Goal: Task Accomplishment & Management: Use online tool/utility

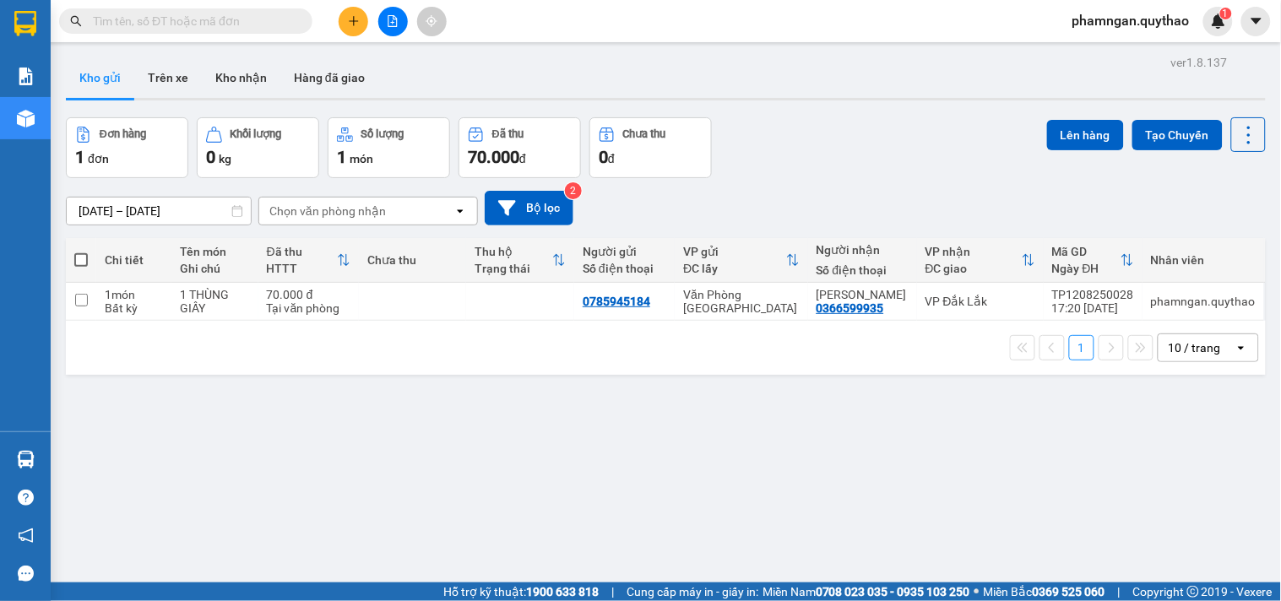
click at [384, 18] on button at bounding box center [393, 22] width 30 height 30
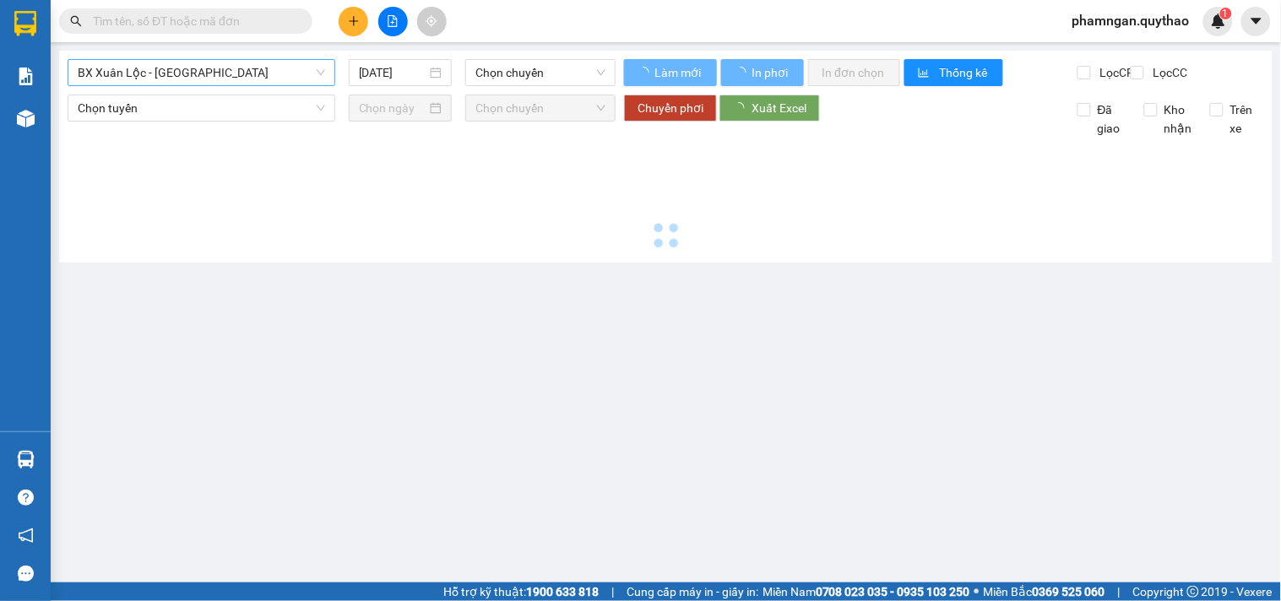
type input "13/08/2025"
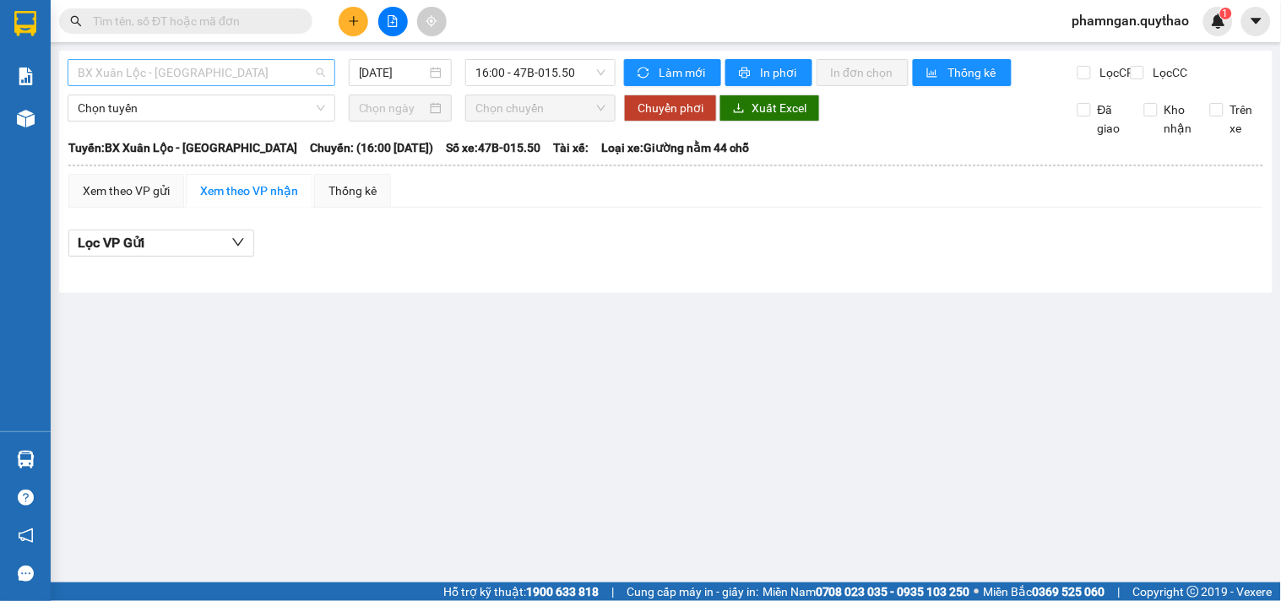
click at [208, 71] on span "BX Xuân Lộc - BX Sơn Hoà" at bounding box center [201, 72] width 247 height 25
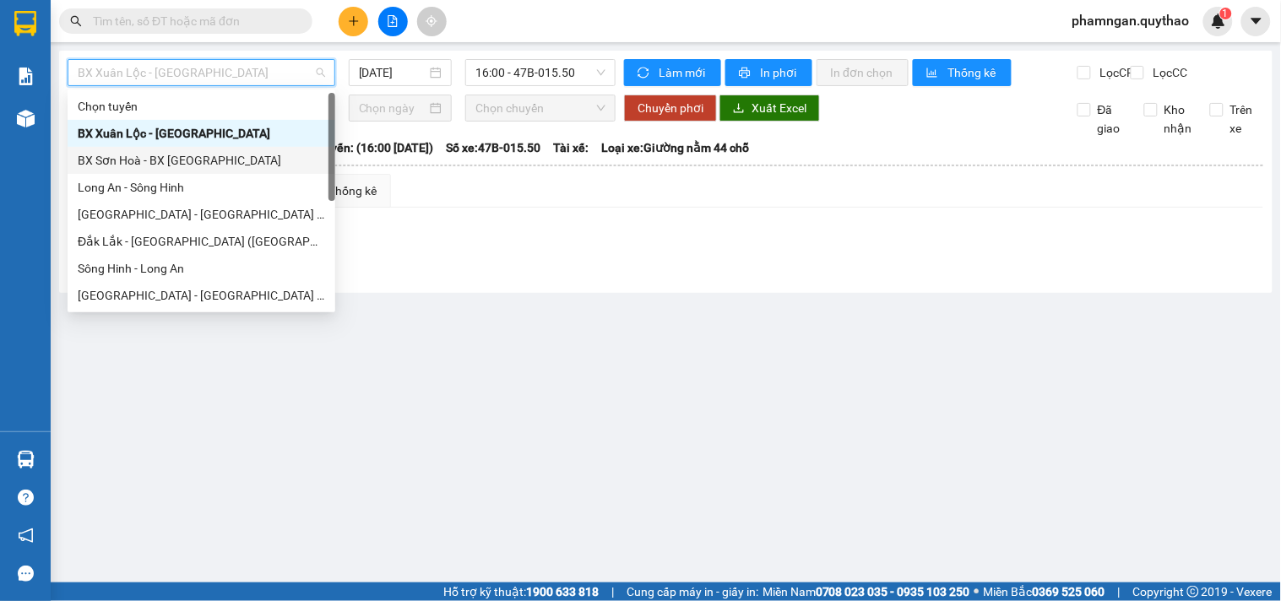
click at [148, 172] on div "BX Sơn Hoà - BX Xuân Lộc" at bounding box center [202, 160] width 268 height 27
type input "13/08/2025"
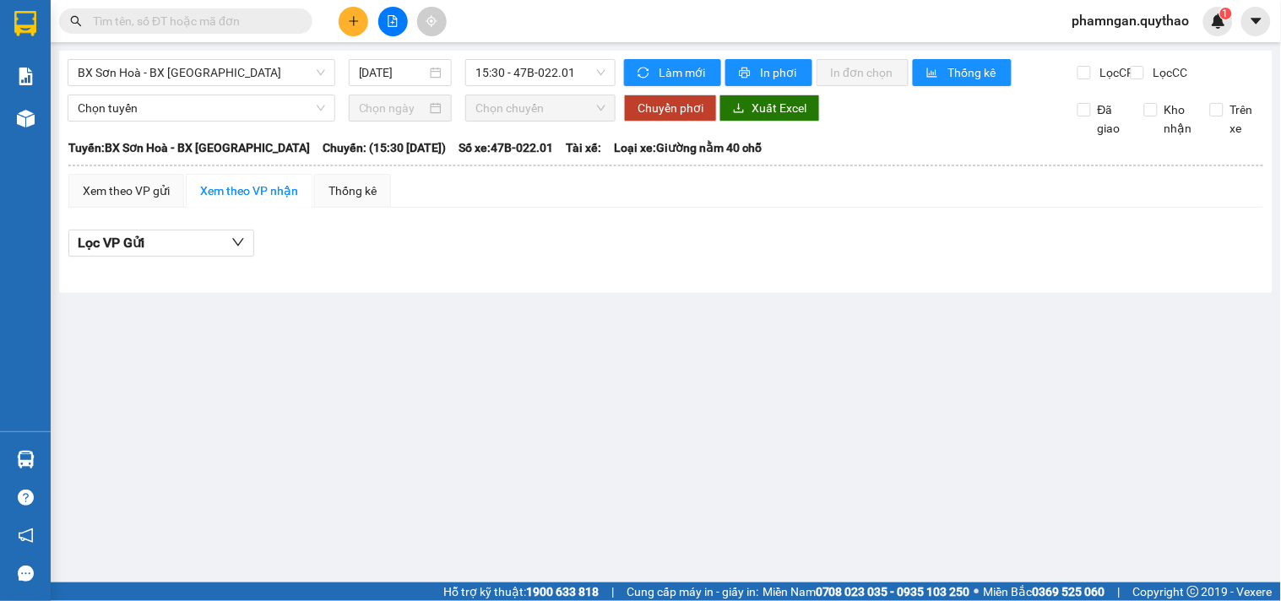
click at [154, 86] on div "BX Sơn Hoà - BX Xuân Lộc 13/08/2025 15:30 - 47B-022.01" at bounding box center [342, 72] width 548 height 27
click at [161, 76] on span "BX Sơn Hoà - BX Xuân Lộc" at bounding box center [201, 72] width 247 height 25
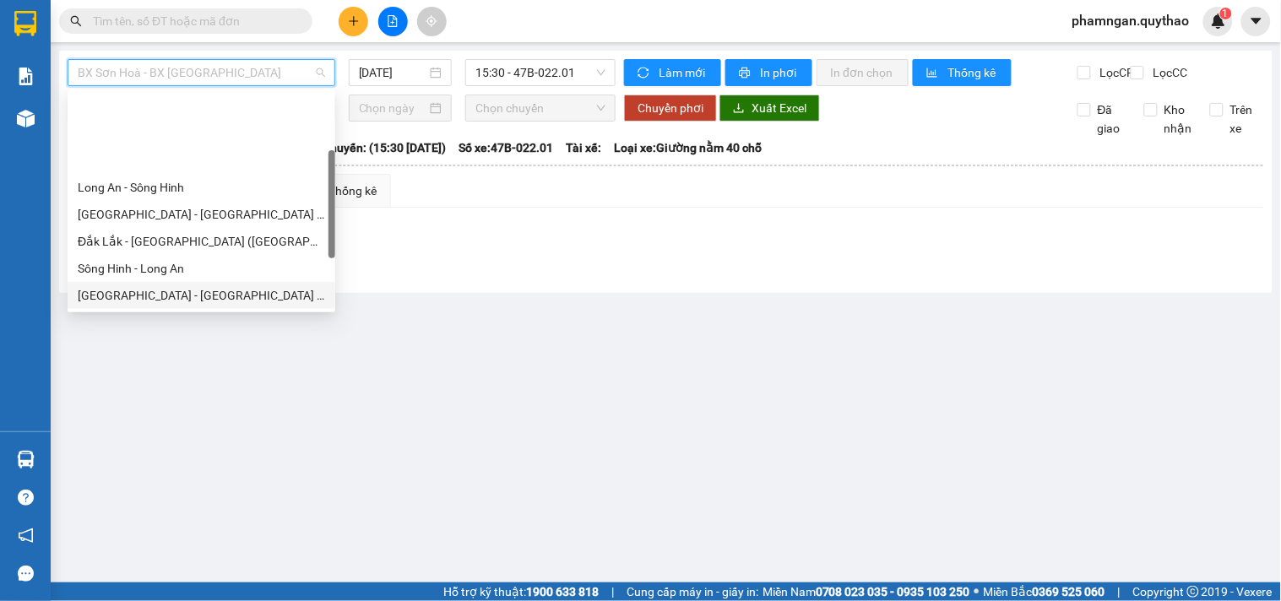
scroll to position [94, 0]
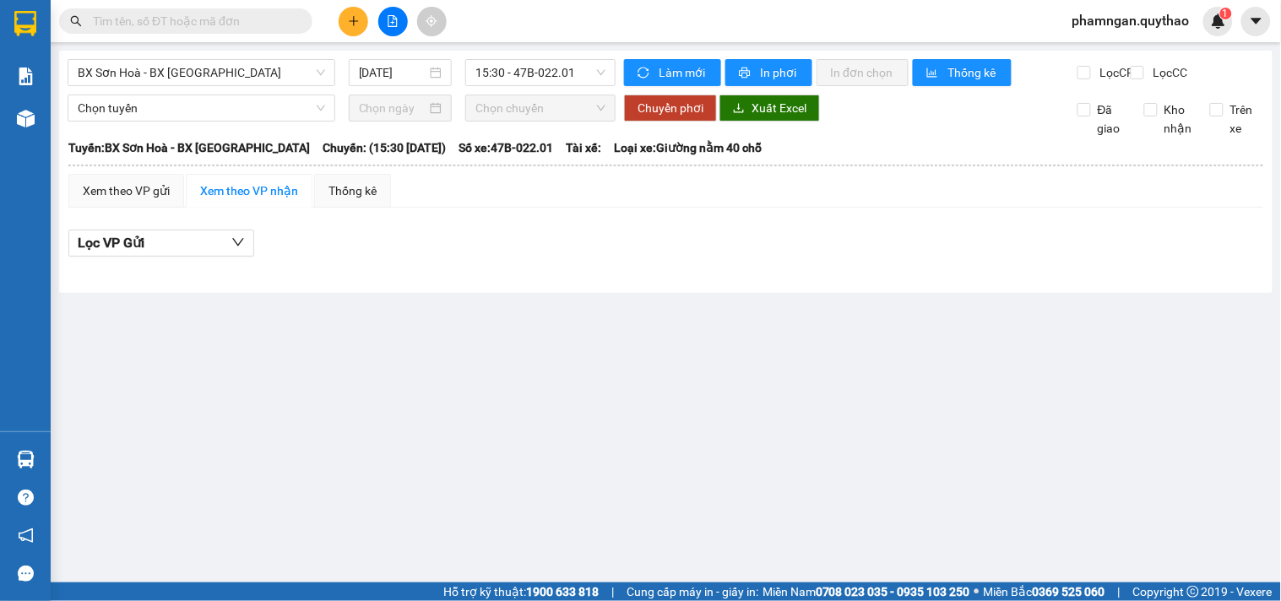
drag, startPoint x: 739, startPoint y: 420, endPoint x: 605, endPoint y: 359, distance: 146.6
click at [732, 418] on main "BX Sơn Hoà - BX Xuân Lộc 13/08/2025 15:30 - 47B-022.01 Làm mới In phơi In đơn c…" at bounding box center [640, 291] width 1281 height 583
click at [144, 70] on span "BX Sơn Hoà - BX Xuân Lộc" at bounding box center [201, 72] width 247 height 25
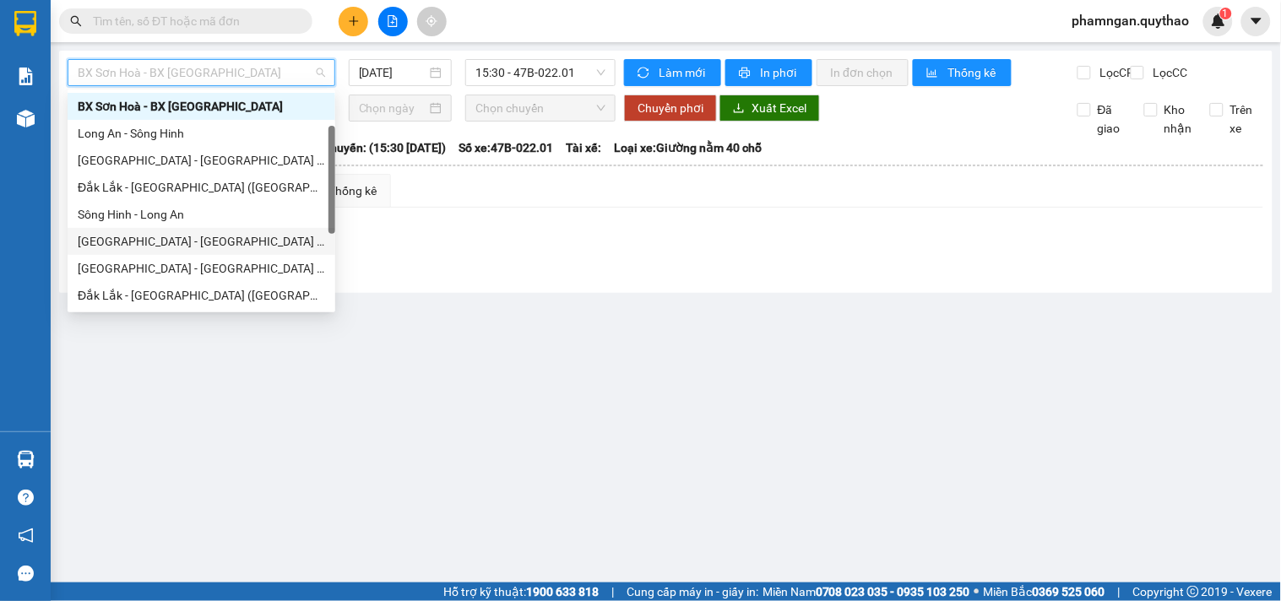
scroll to position [148, 0]
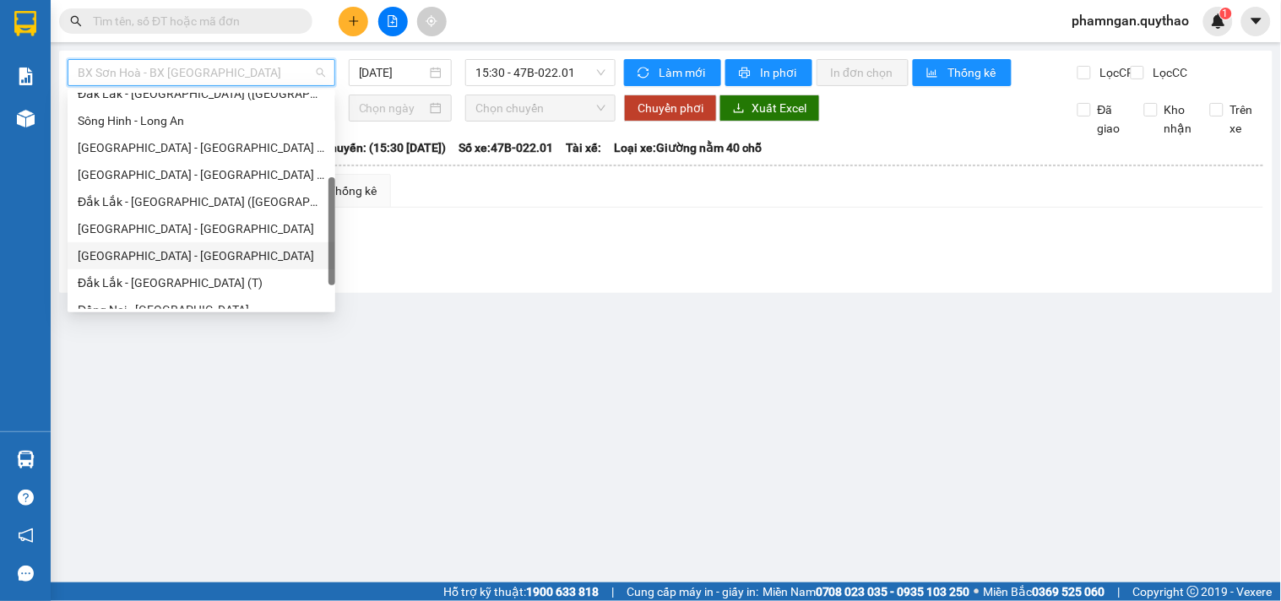
click at [114, 263] on div "Đắk Lắk - Tây Ninh" at bounding box center [201, 256] width 247 height 19
type input "13/08/2025"
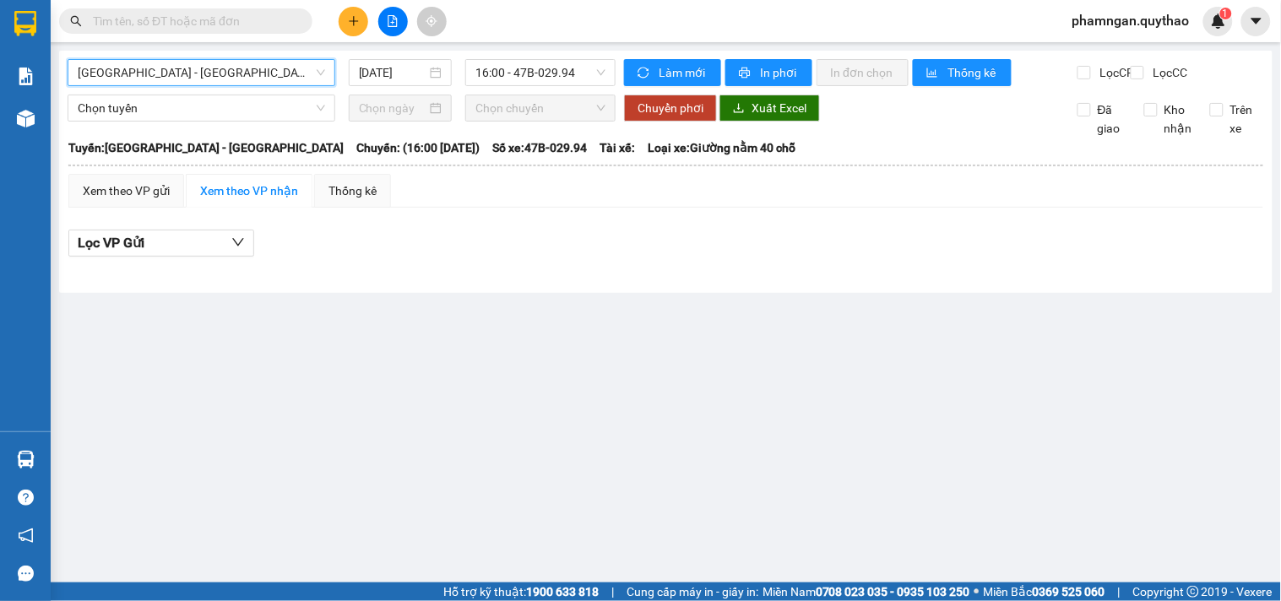
click at [183, 71] on span "Đắk Lắk - Tây Ninh" at bounding box center [201, 72] width 247 height 25
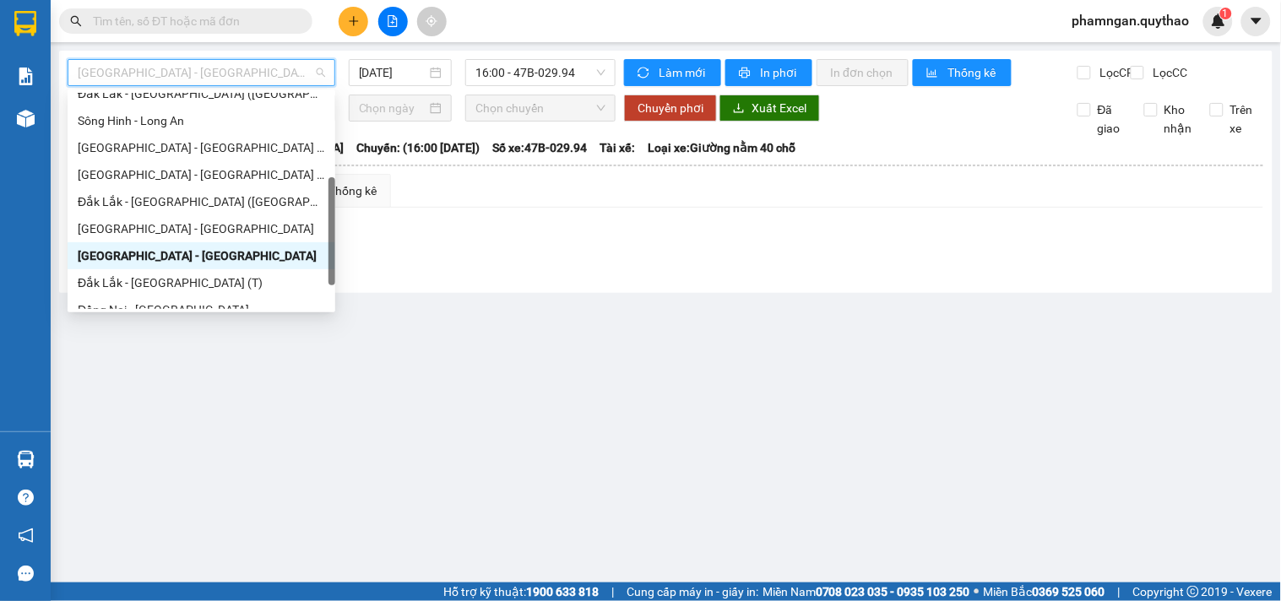
scroll to position [54, 0]
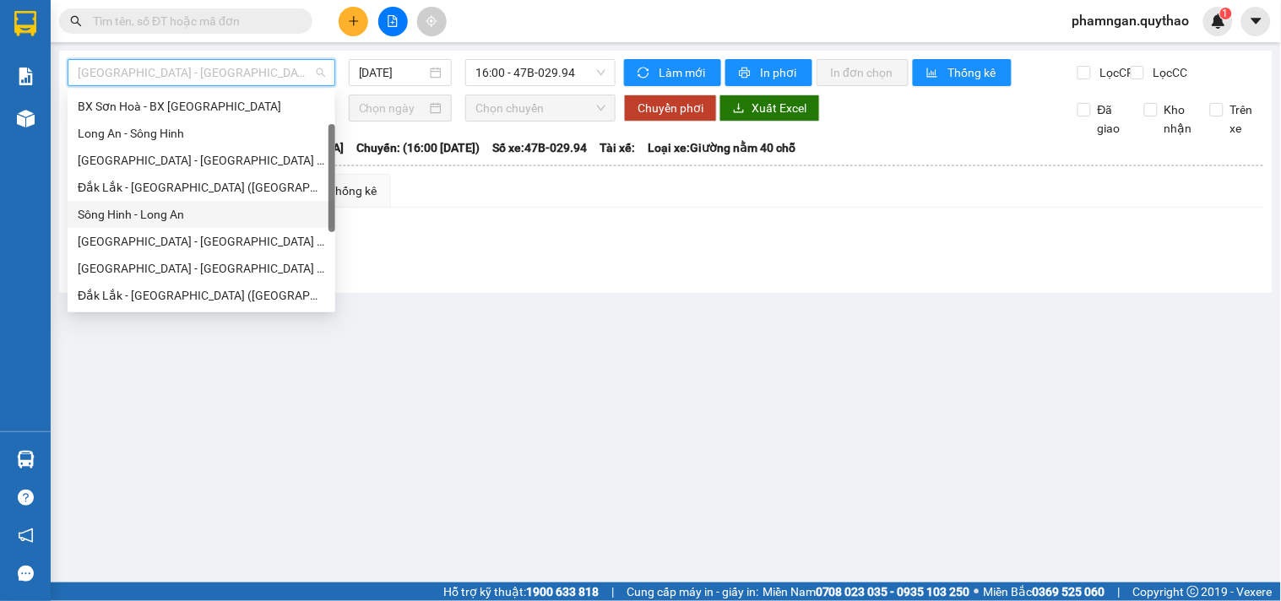
click at [156, 220] on div "Sông Hinh - Long An" at bounding box center [201, 214] width 247 height 19
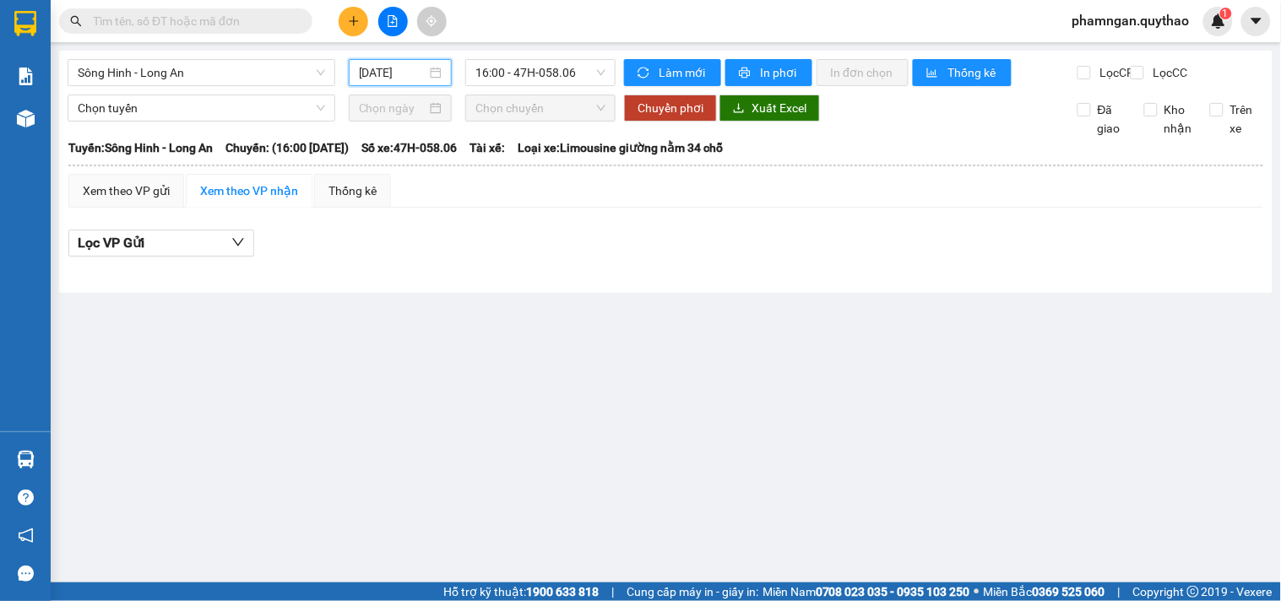
click at [407, 71] on input "13/08/2025" at bounding box center [393, 72] width 68 height 19
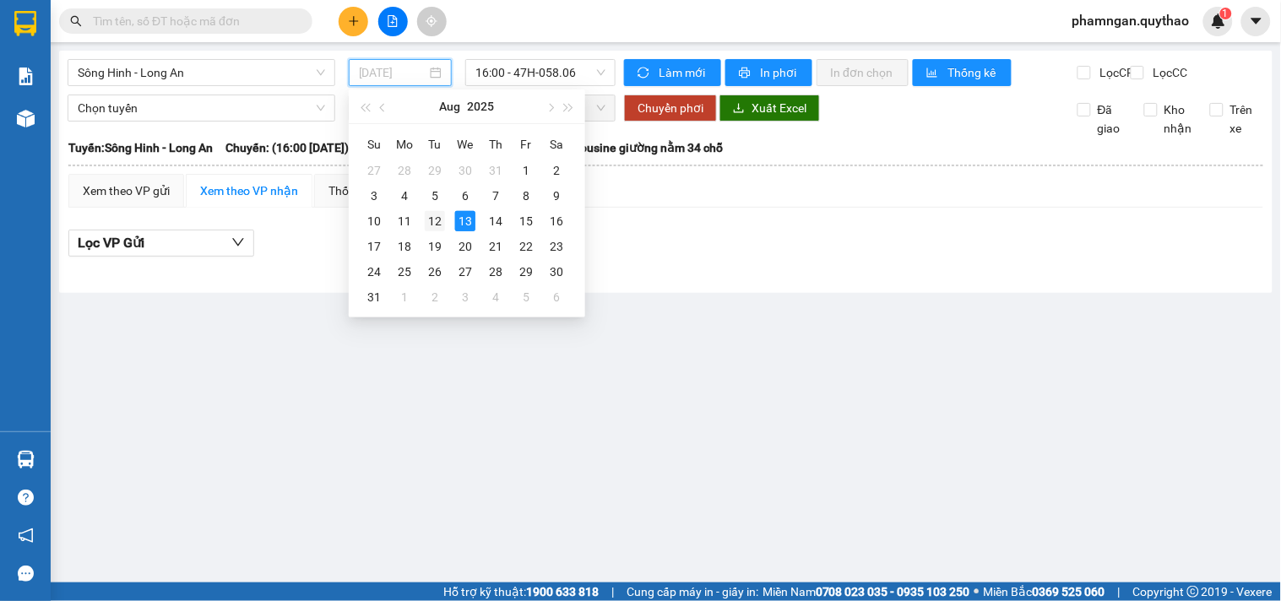
click at [436, 217] on div "12" at bounding box center [435, 221] width 20 height 20
type input "12/08/2025"
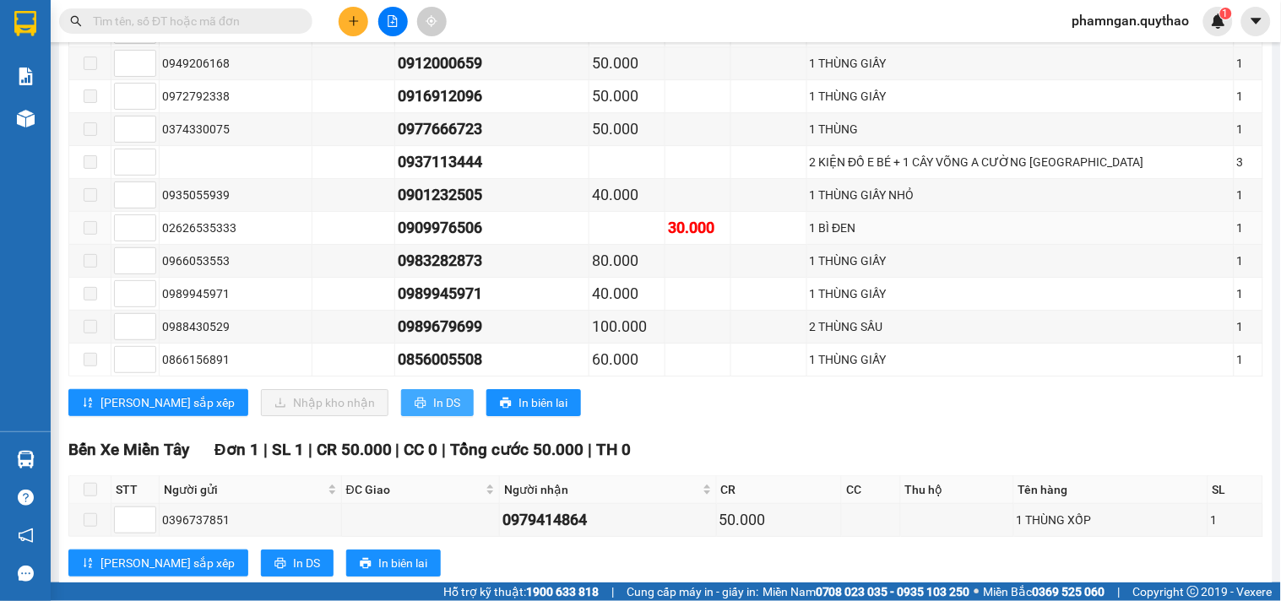
scroll to position [1313, 0]
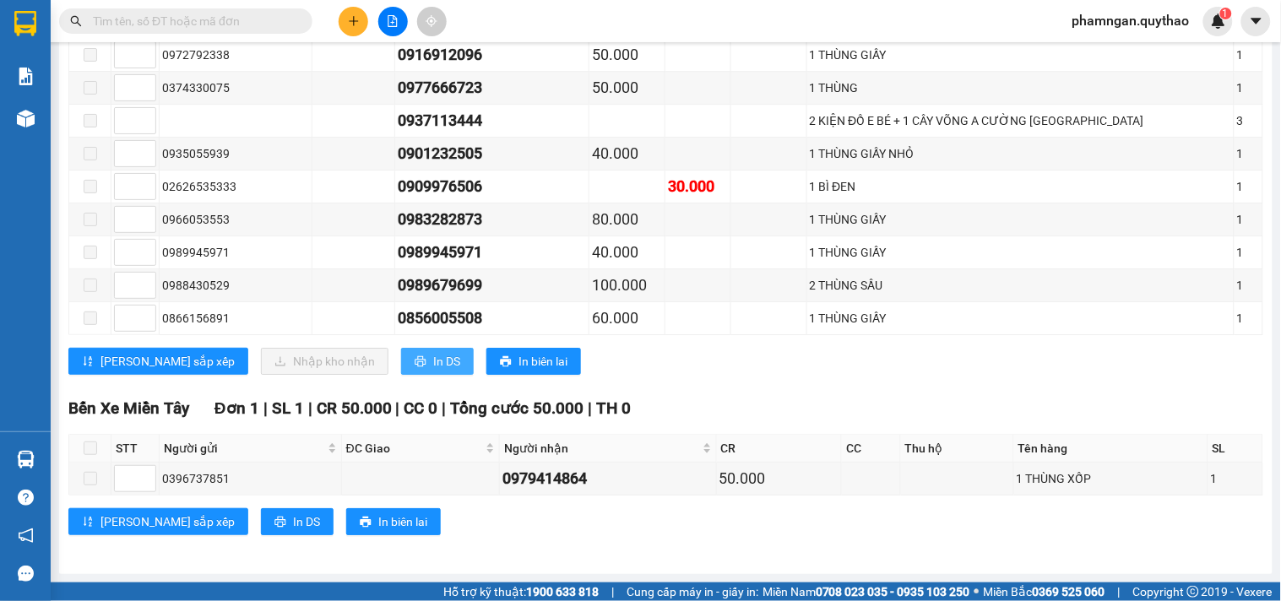
click at [433, 371] on span "In DS" at bounding box center [446, 361] width 27 height 19
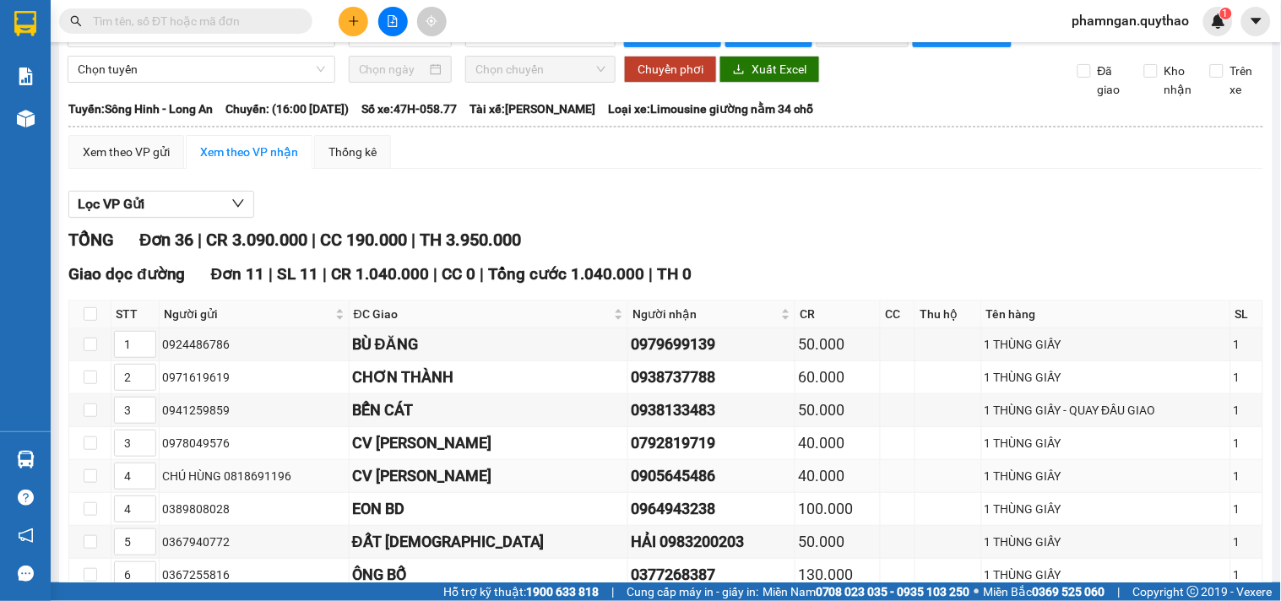
scroll to position [0, 0]
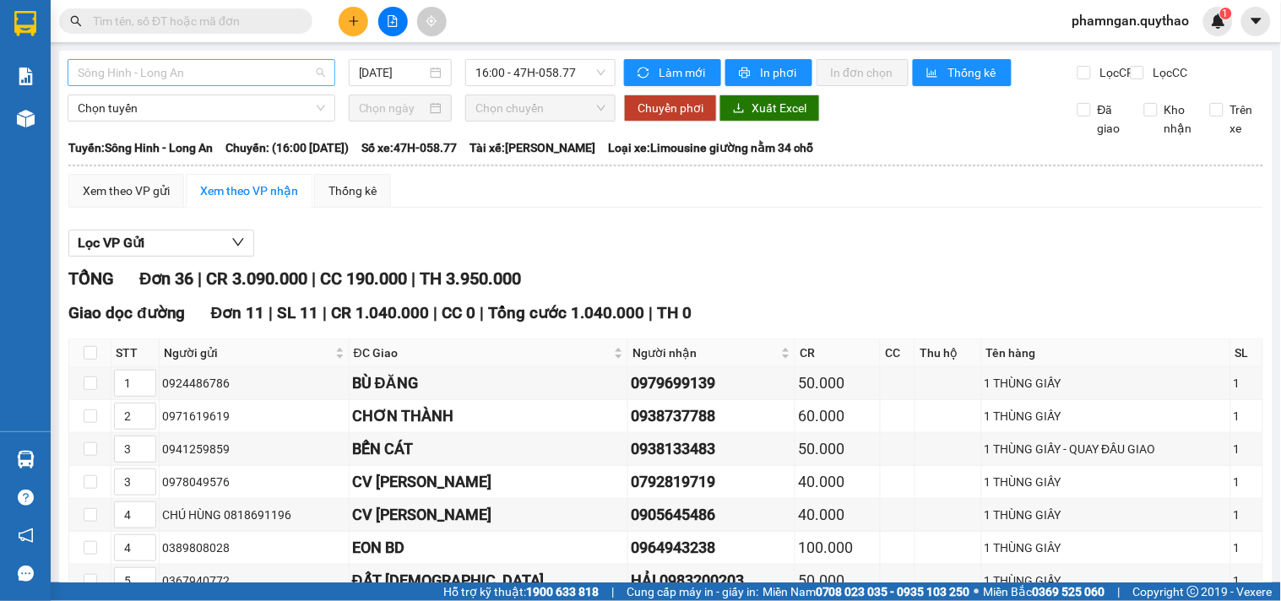
click at [209, 72] on span "Sông Hinh - Long An" at bounding box center [201, 72] width 247 height 25
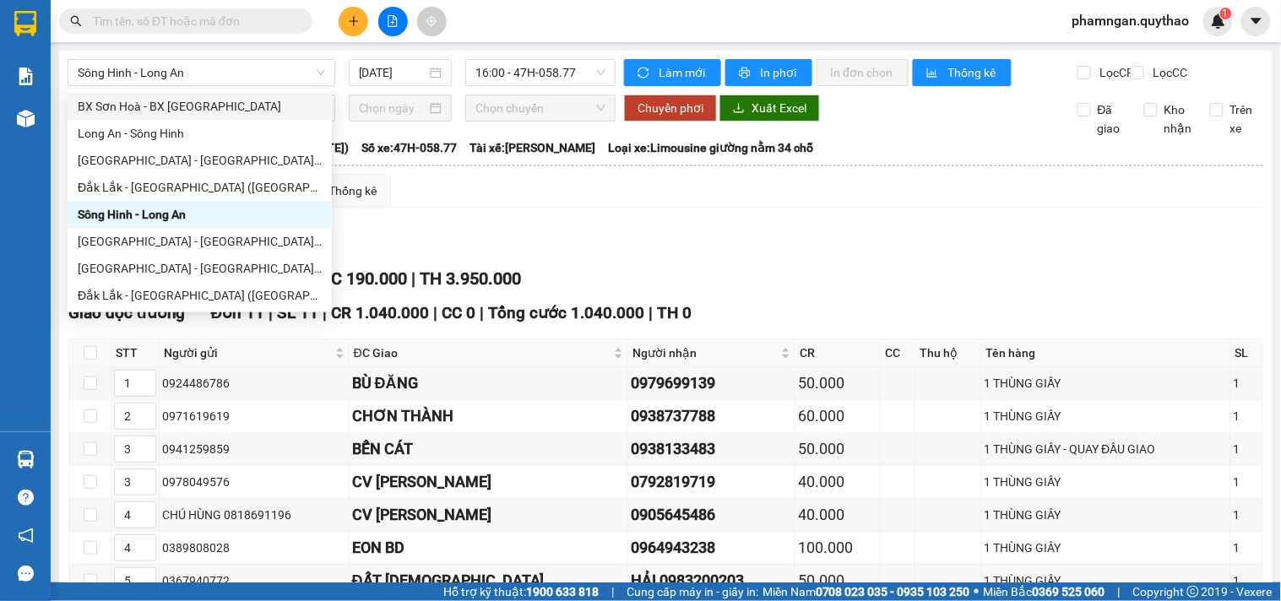
click at [268, 15] on input "text" at bounding box center [192, 21] width 199 height 19
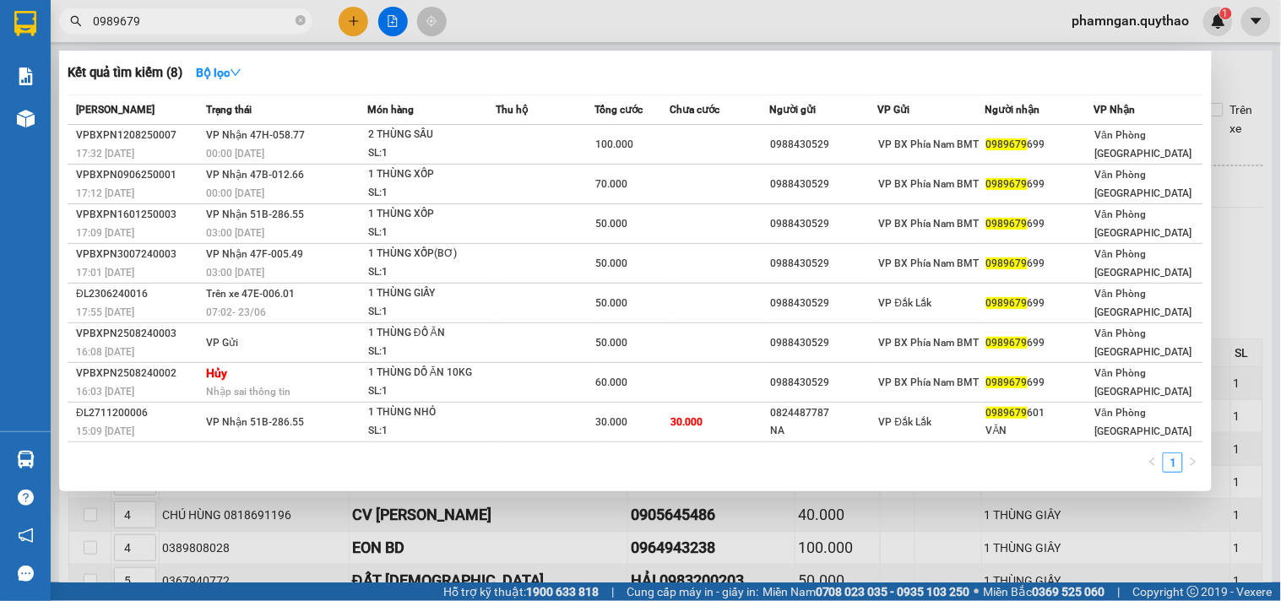
type input "0989679"
